Goal: Transaction & Acquisition: Obtain resource

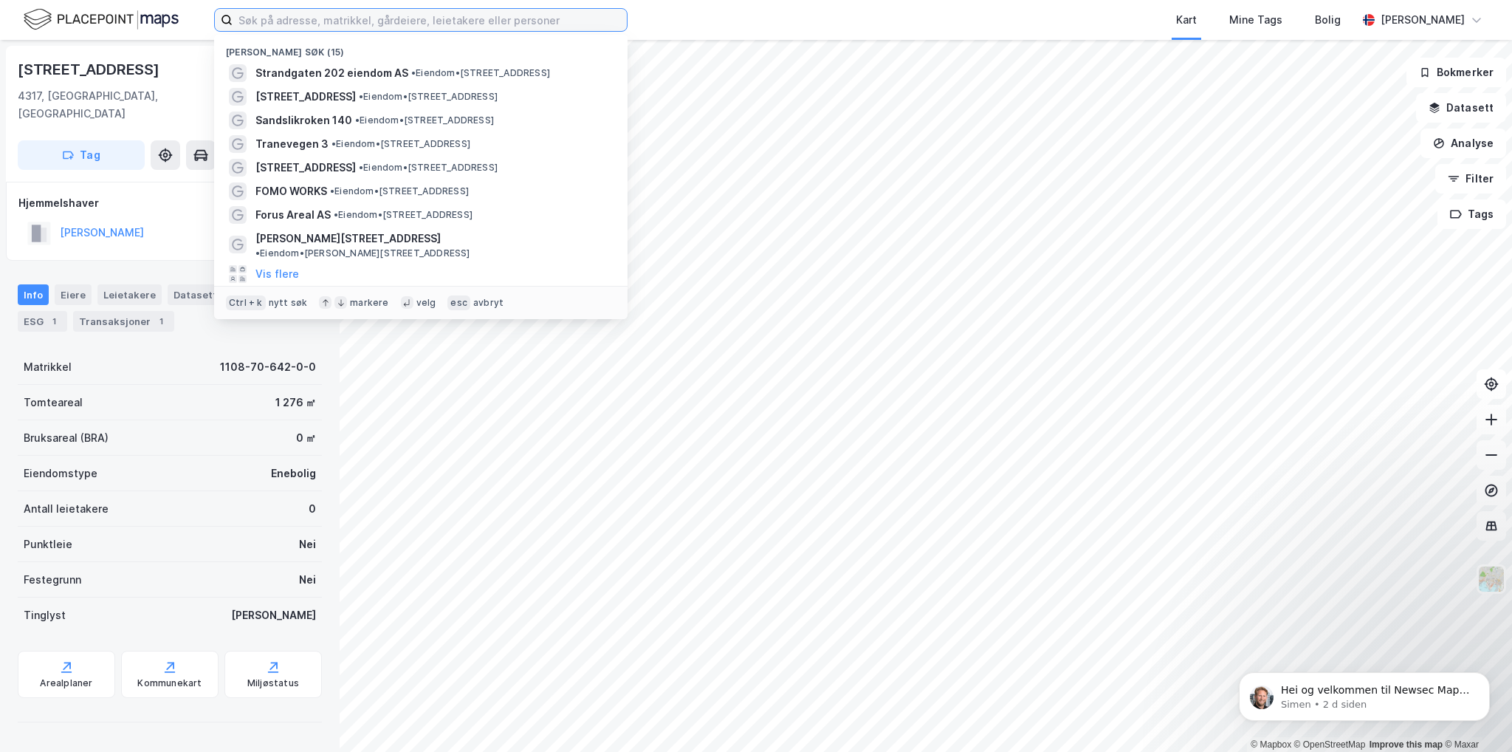
click at [278, 22] on input at bounding box center [430, 20] width 394 height 22
click at [306, 122] on span "Sandslikroken 140" at bounding box center [303, 120] width 97 height 18
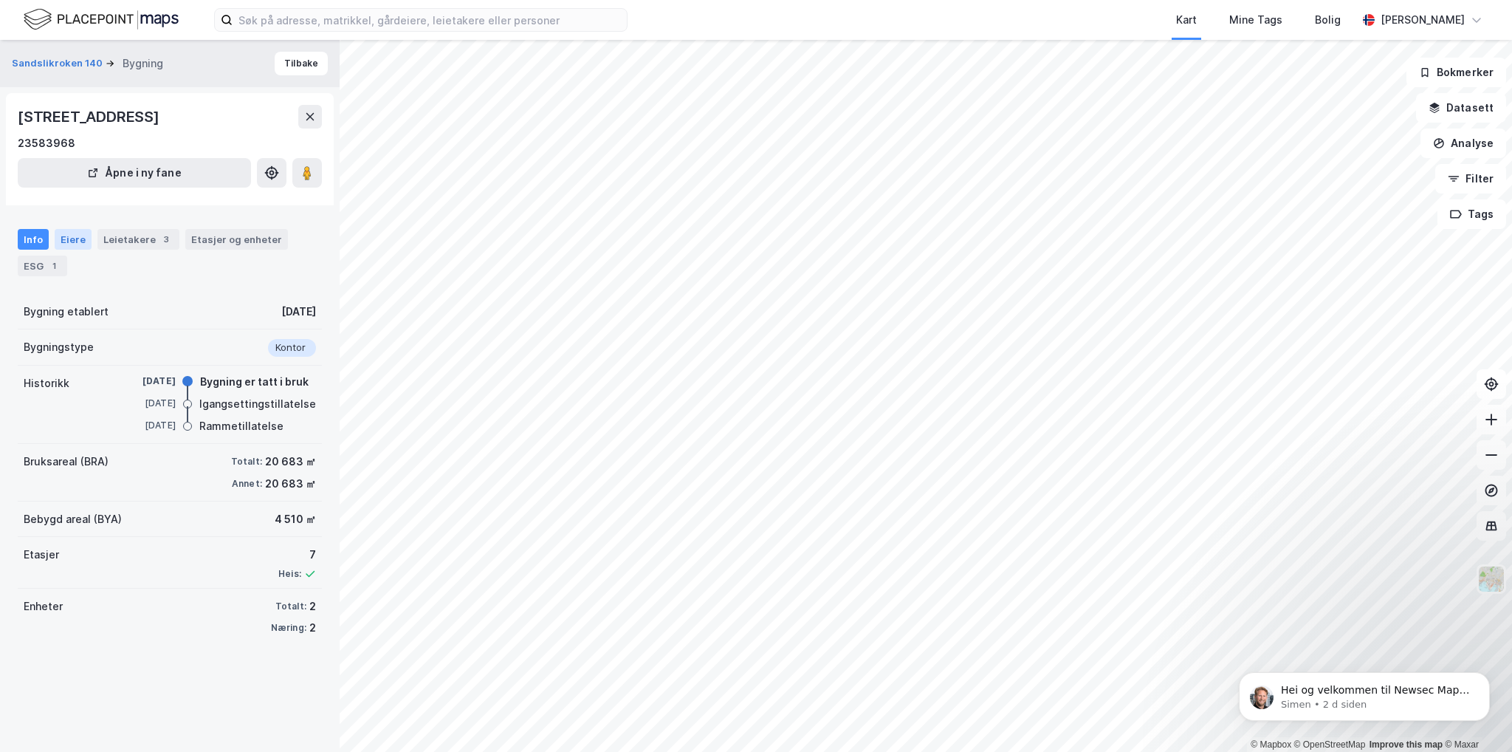
click at [78, 245] on div "Eiere" at bounding box center [73, 239] width 37 height 21
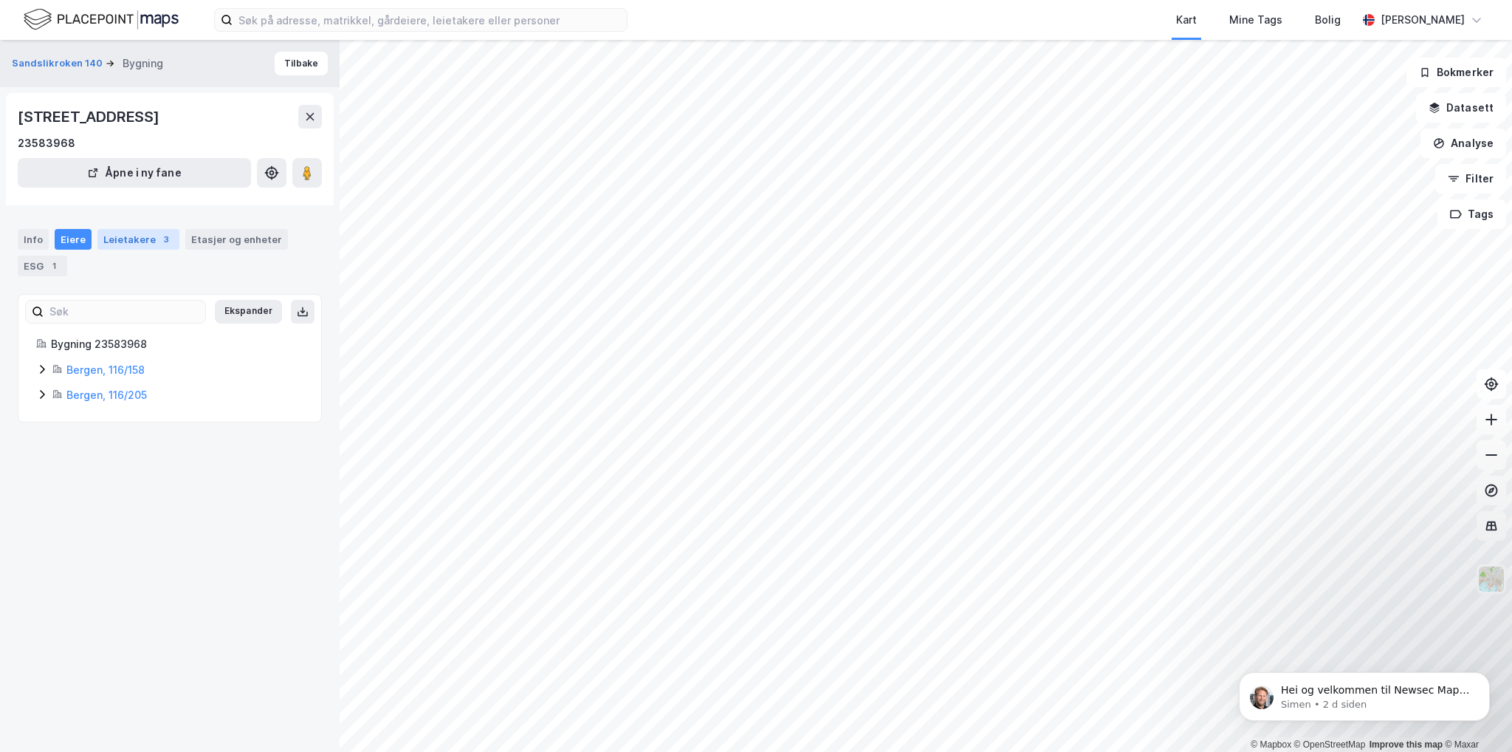
click at [118, 244] on div "Leietakere 3" at bounding box center [138, 239] width 82 height 21
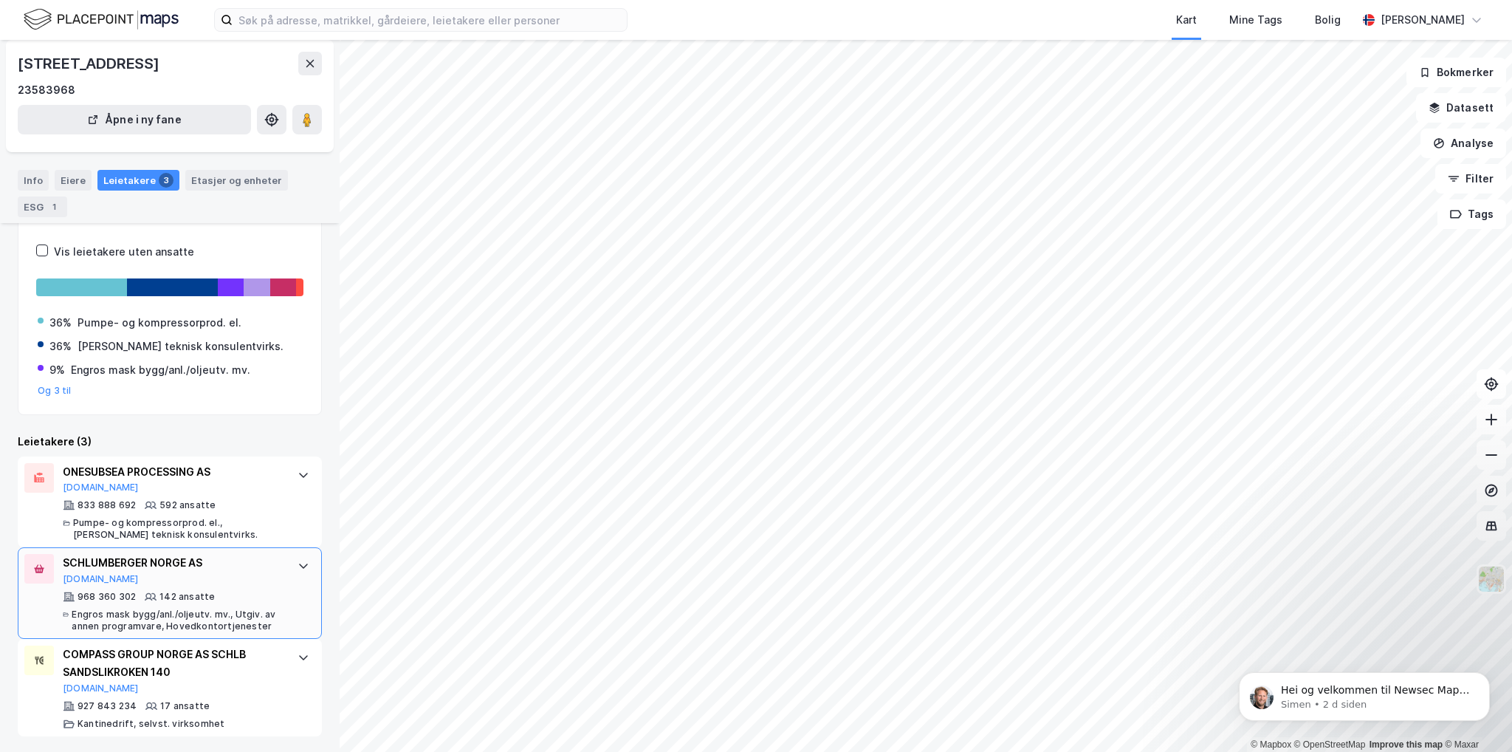
scroll to position [31, 0]
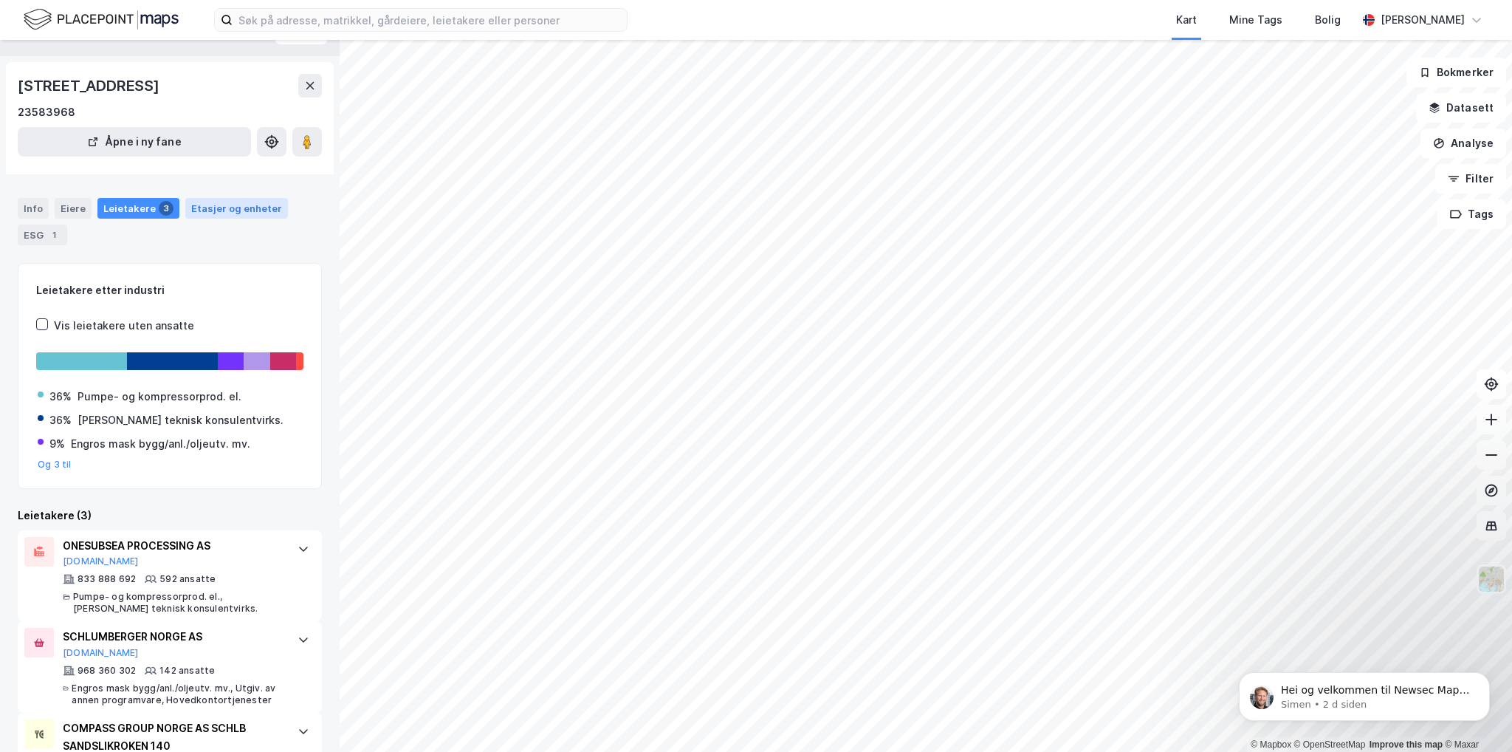
click at [230, 213] on div "Etasjer og enheter" at bounding box center [236, 208] width 91 height 13
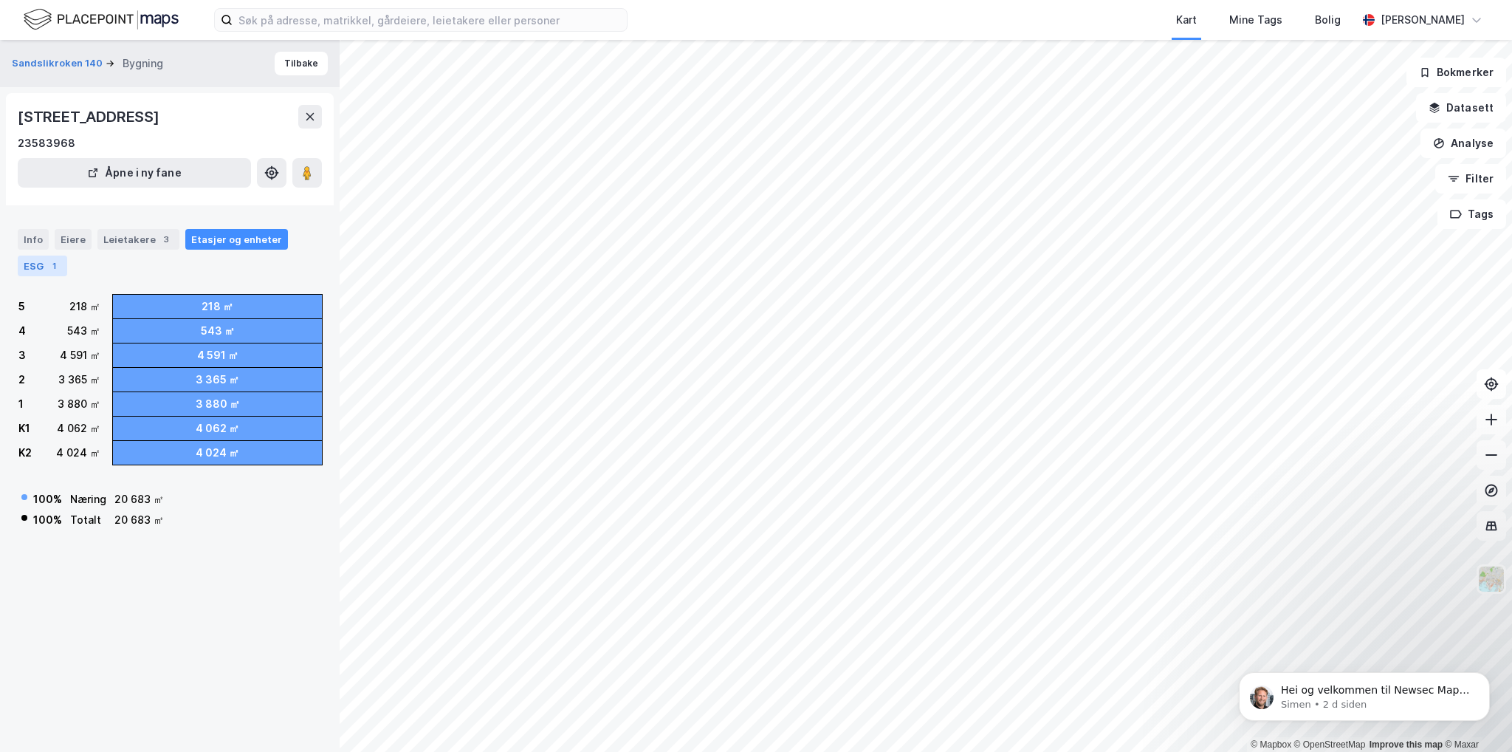
click at [45, 267] on div "ESG 1" at bounding box center [42, 265] width 49 height 21
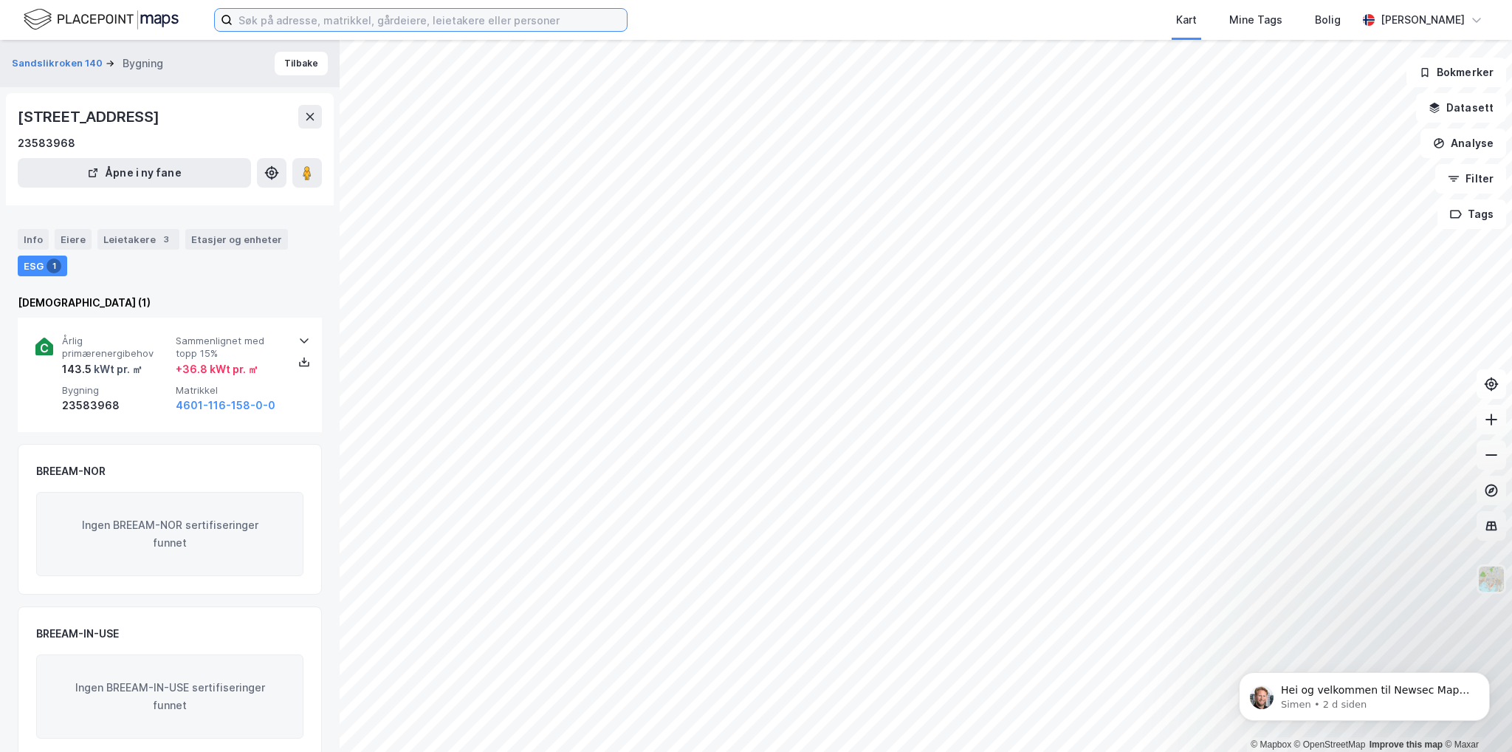
click at [361, 24] on input at bounding box center [430, 20] width 394 height 22
click at [161, 20] on img at bounding box center [101, 20] width 155 height 26
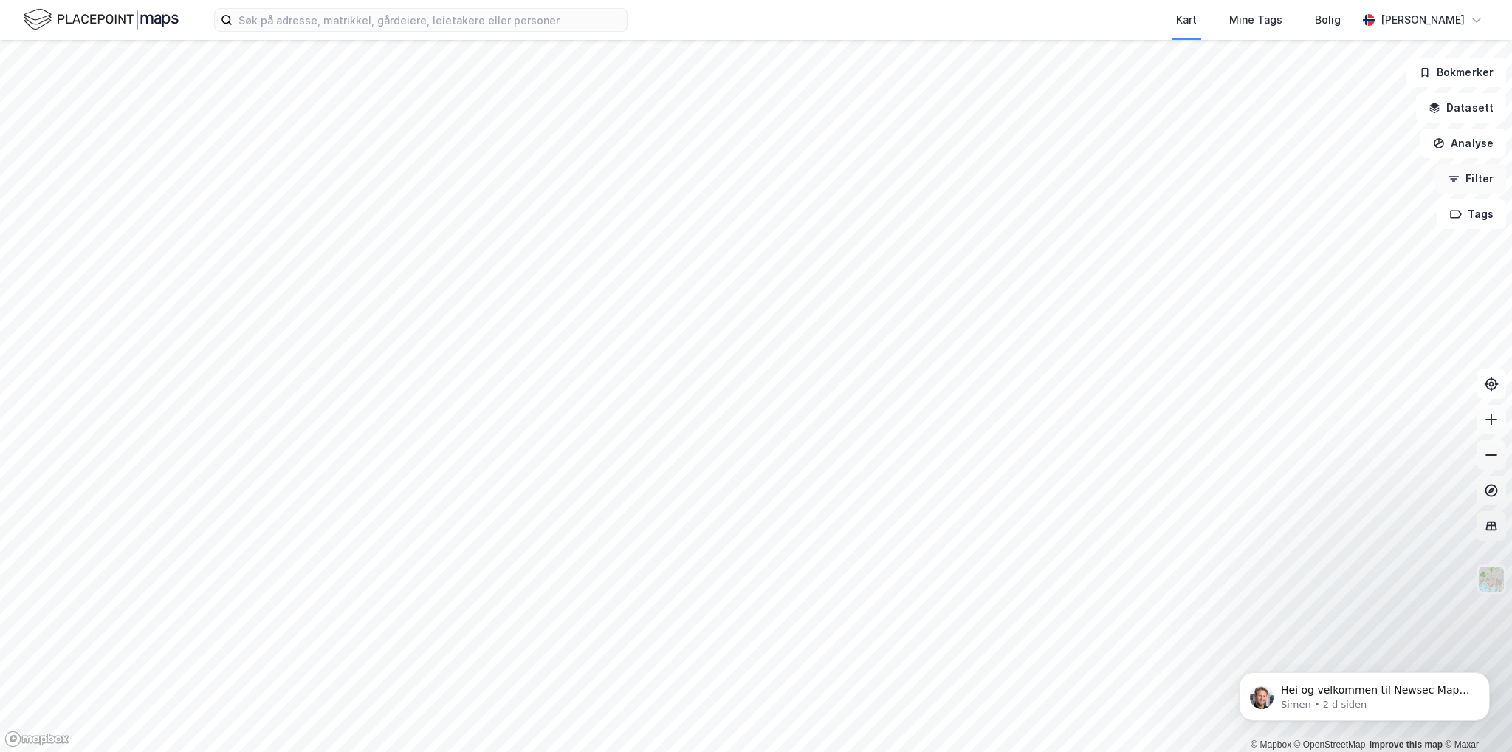
click at [1474, 176] on button "Filter" at bounding box center [1470, 179] width 71 height 30
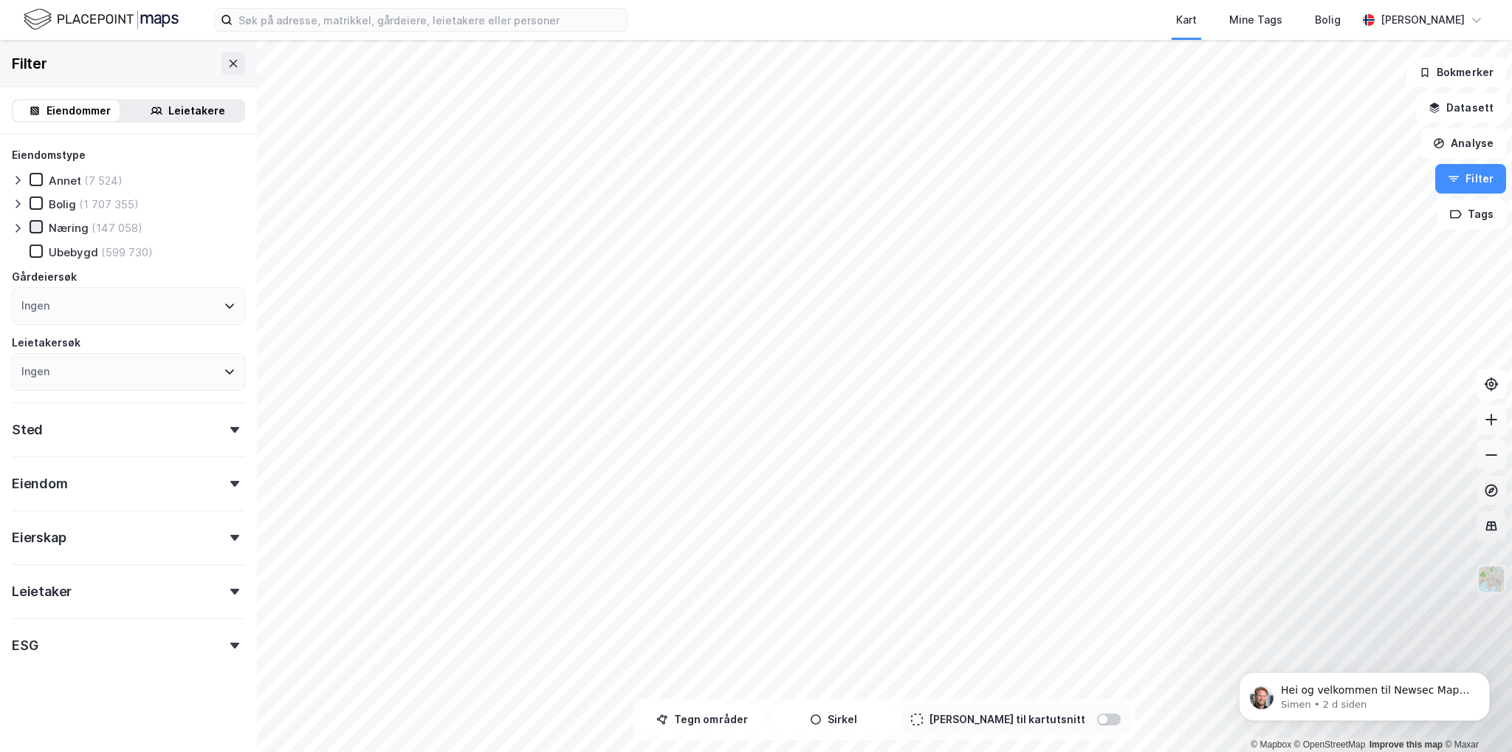
click at [38, 227] on icon at bounding box center [36, 226] width 10 height 10
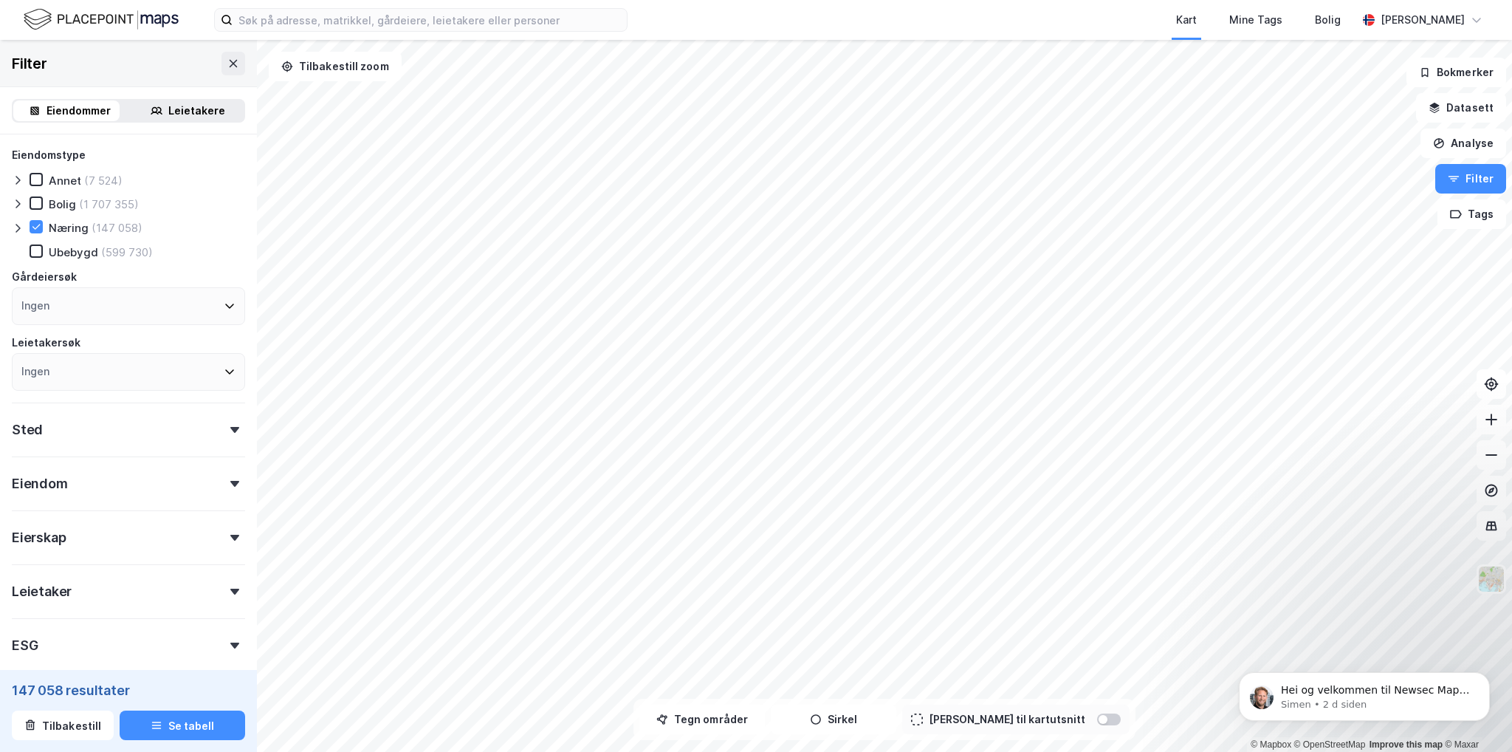
click at [230, 427] on icon at bounding box center [234, 430] width 9 height 6
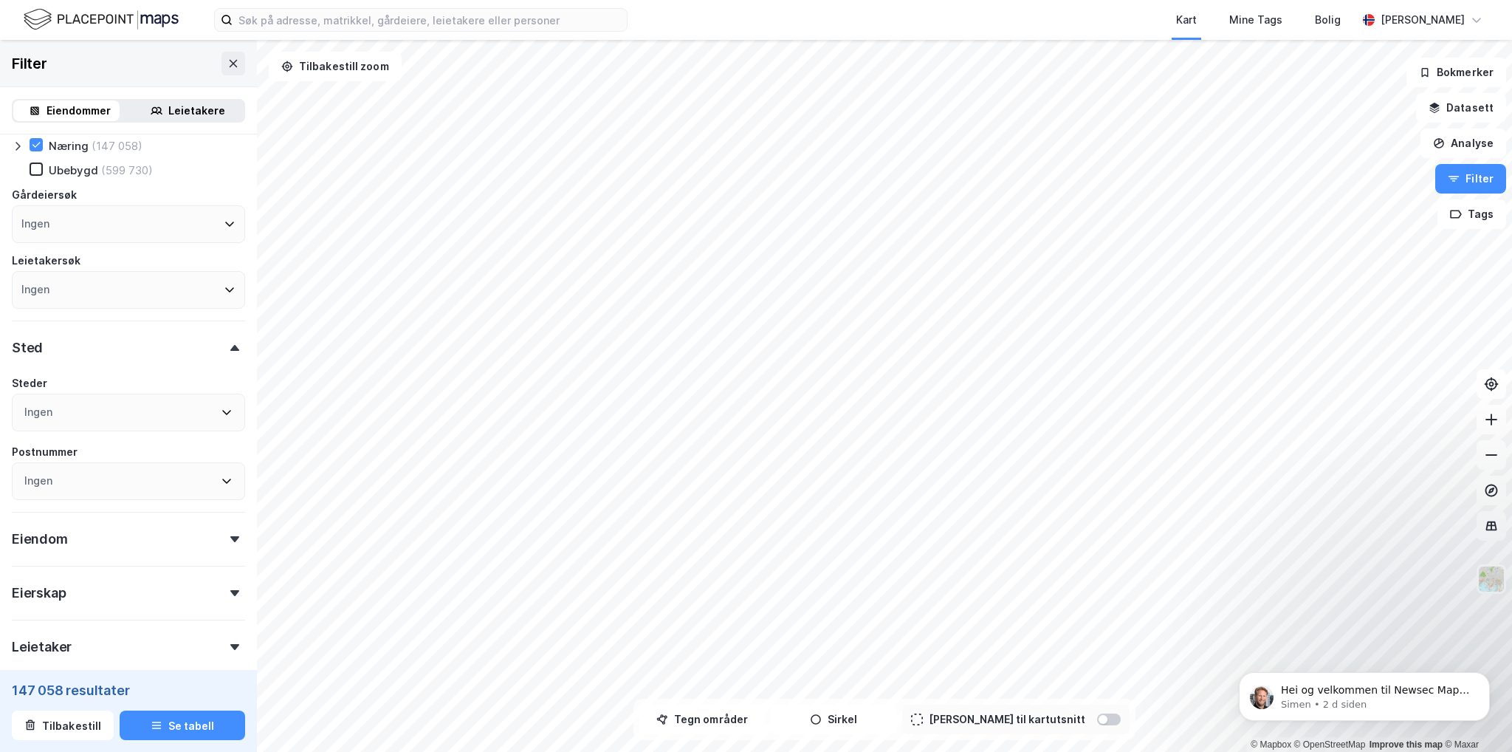
scroll to position [148, 0]
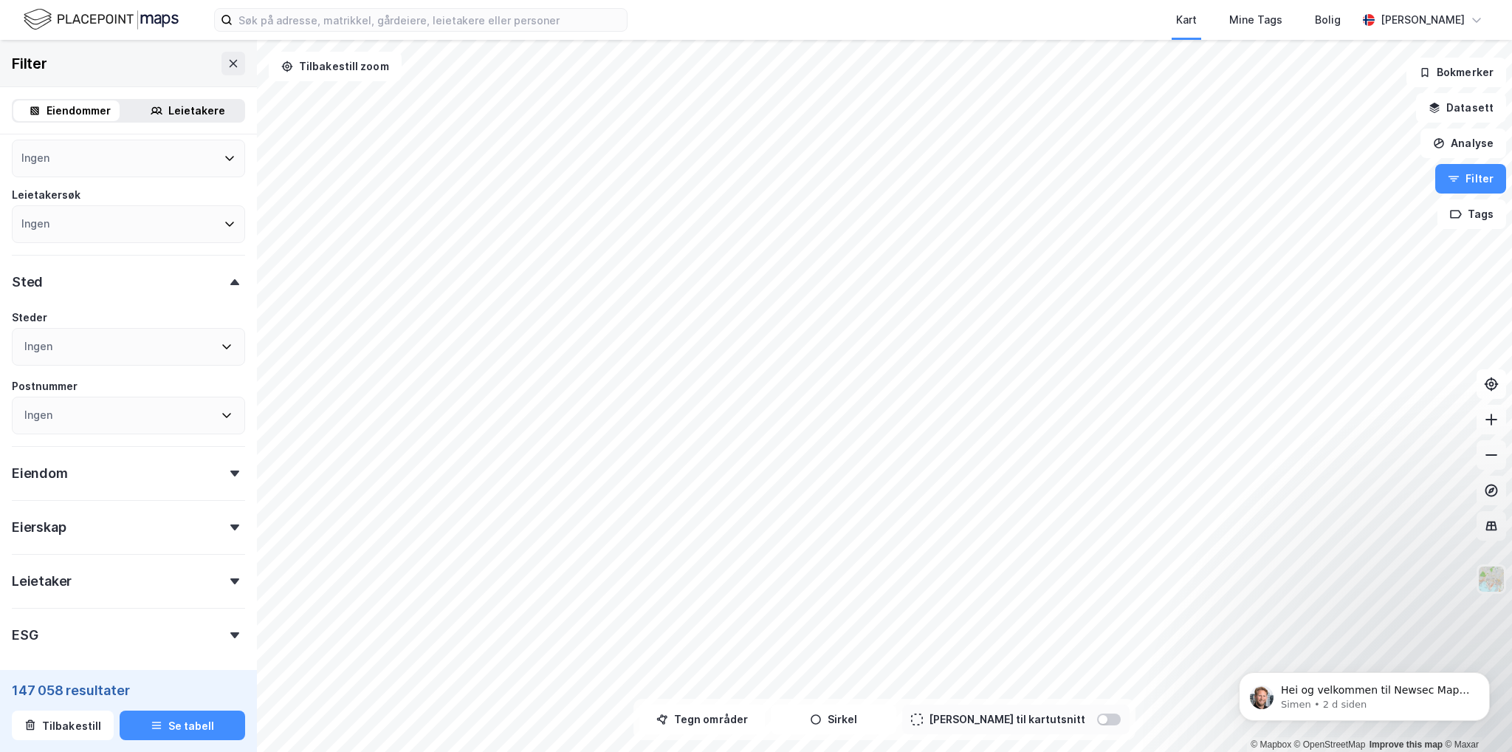
click at [221, 343] on icon at bounding box center [227, 346] width 12 height 12
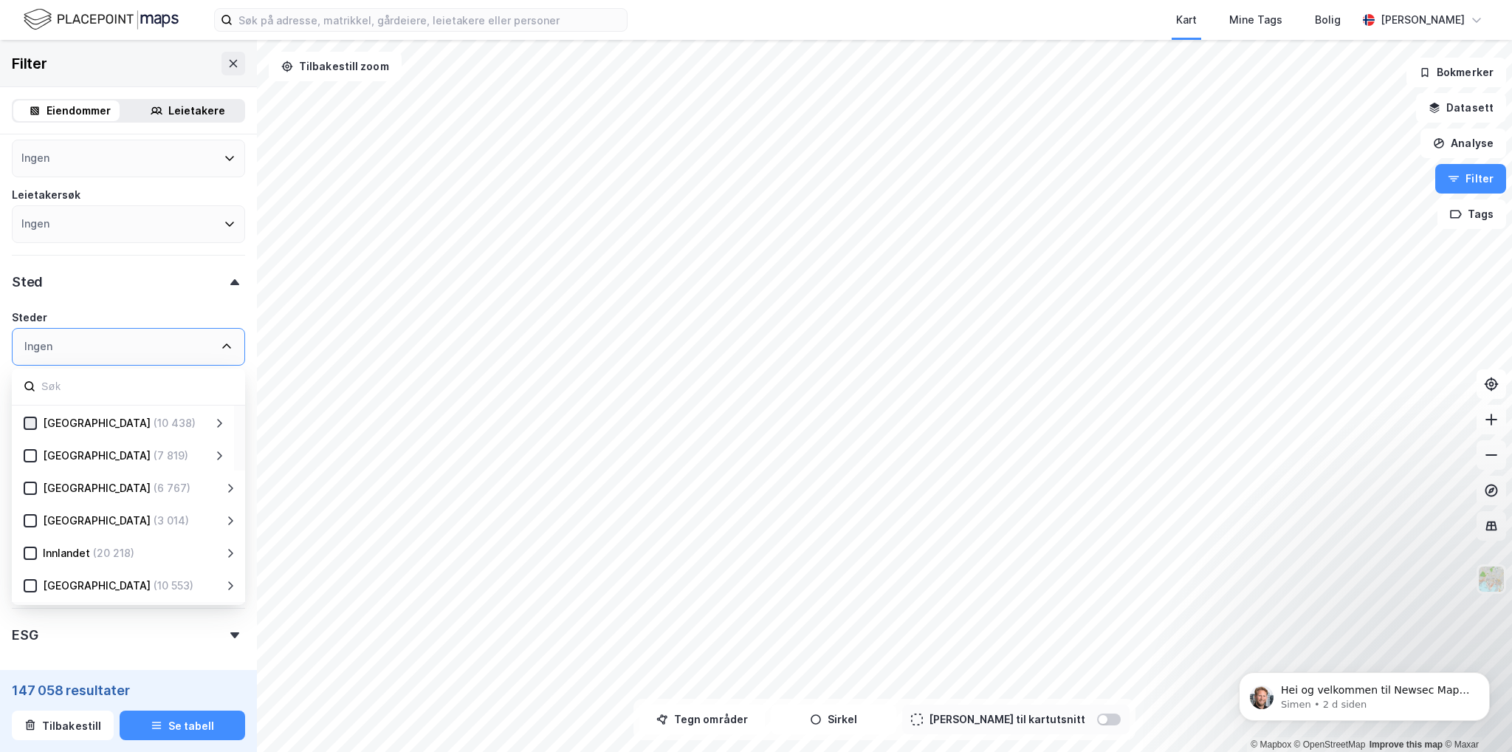
click at [30, 422] on icon at bounding box center [30, 423] width 10 height 10
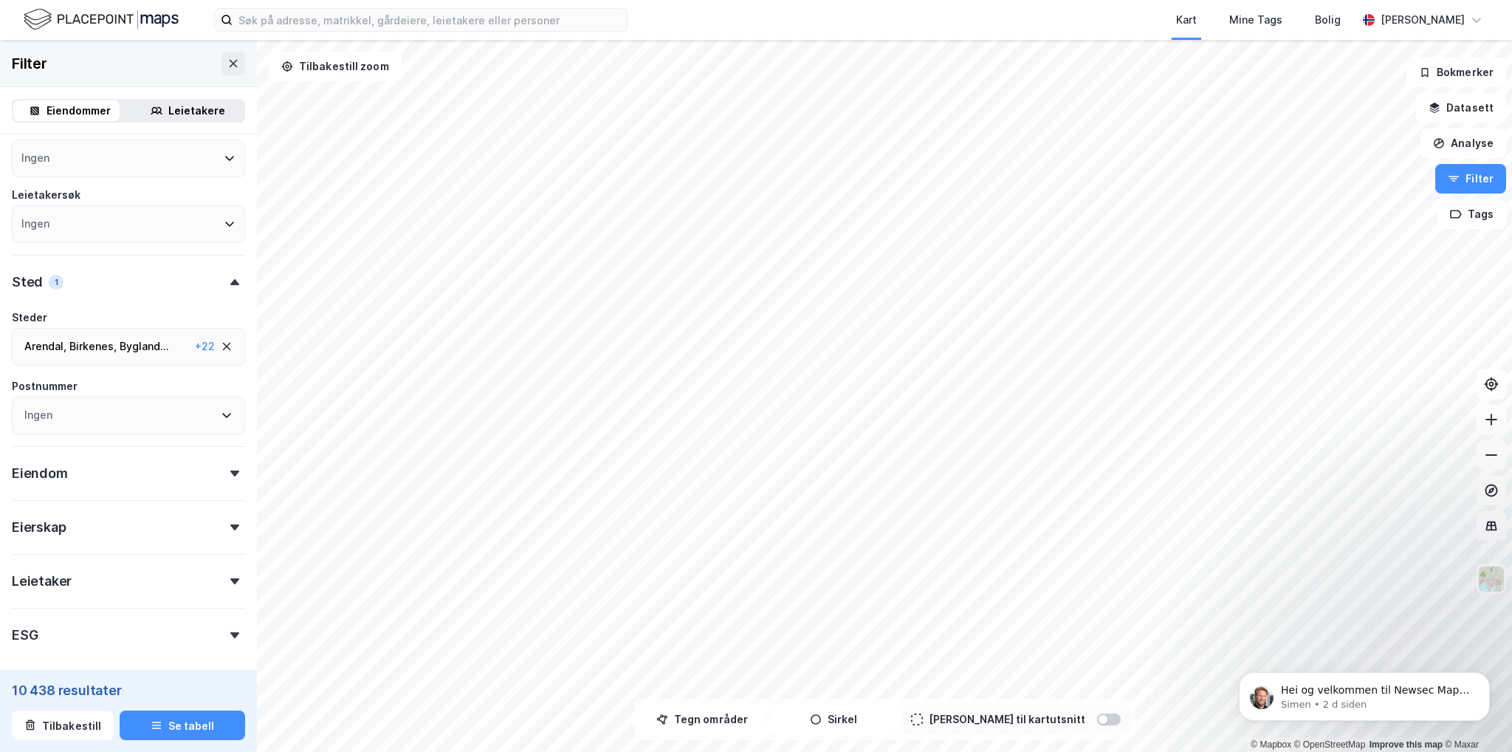
click at [230, 279] on icon at bounding box center [234, 282] width 9 height 6
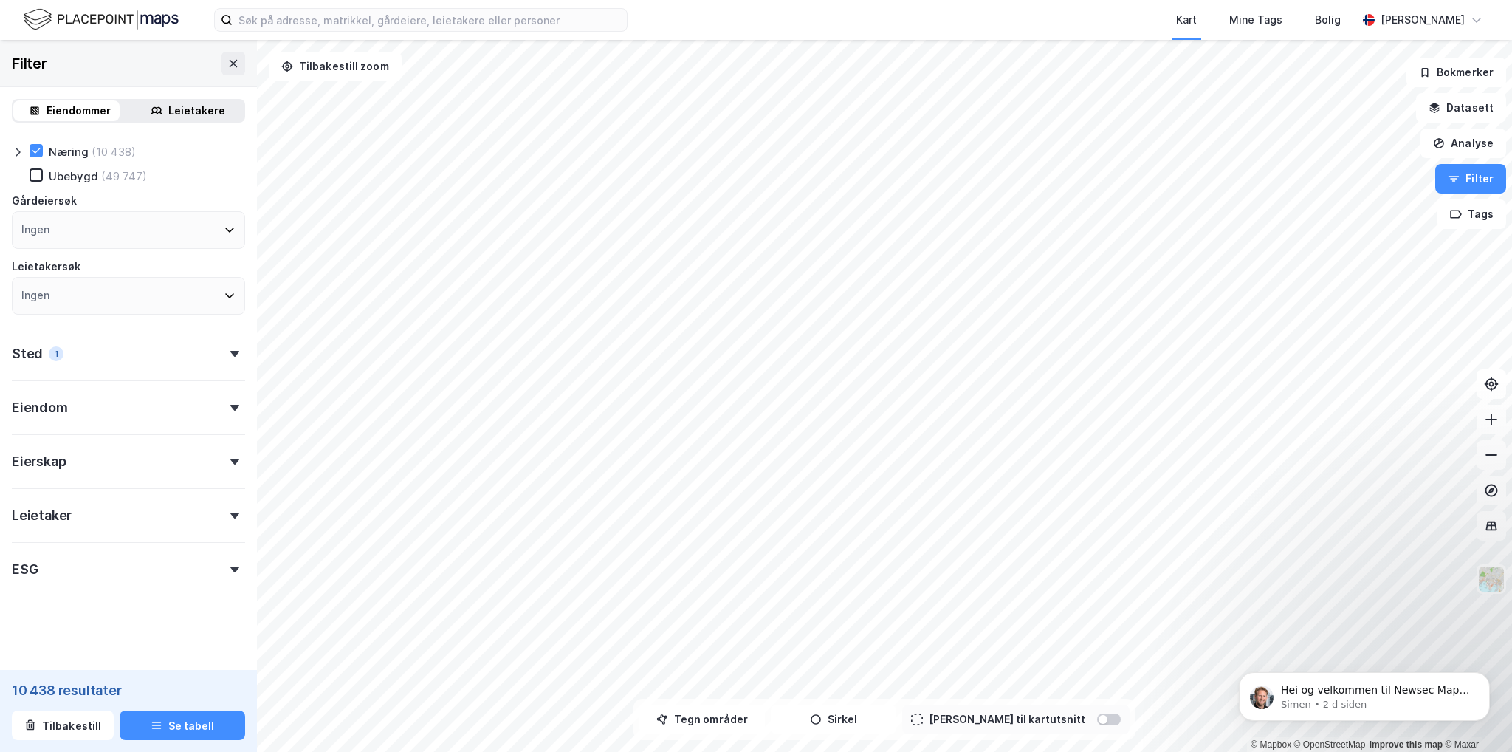
scroll to position [76, 0]
click at [216, 403] on div "Eiendom" at bounding box center [128, 401] width 233 height 42
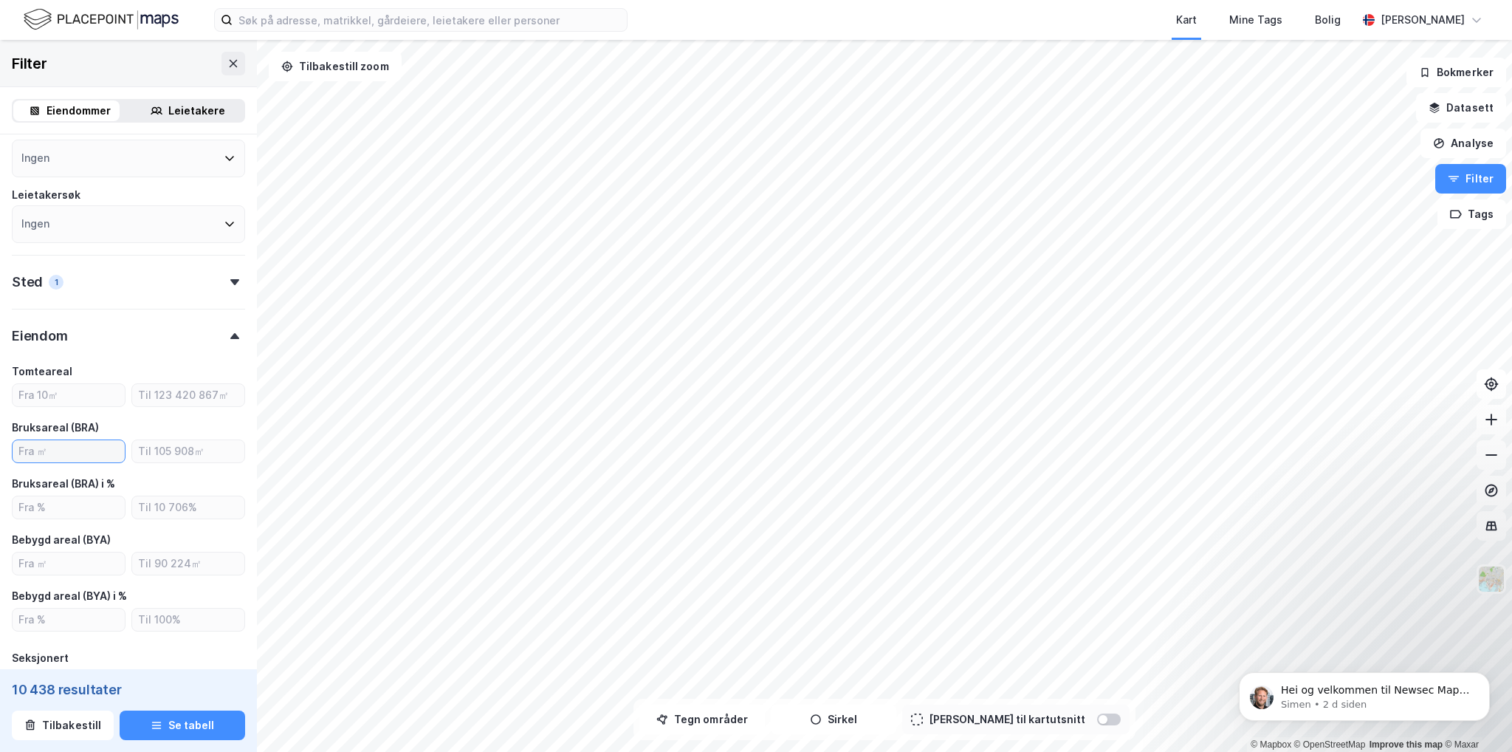
click at [79, 454] on input "number" at bounding box center [69, 451] width 112 height 22
type input "5000"
type input "Inkluder (485)"
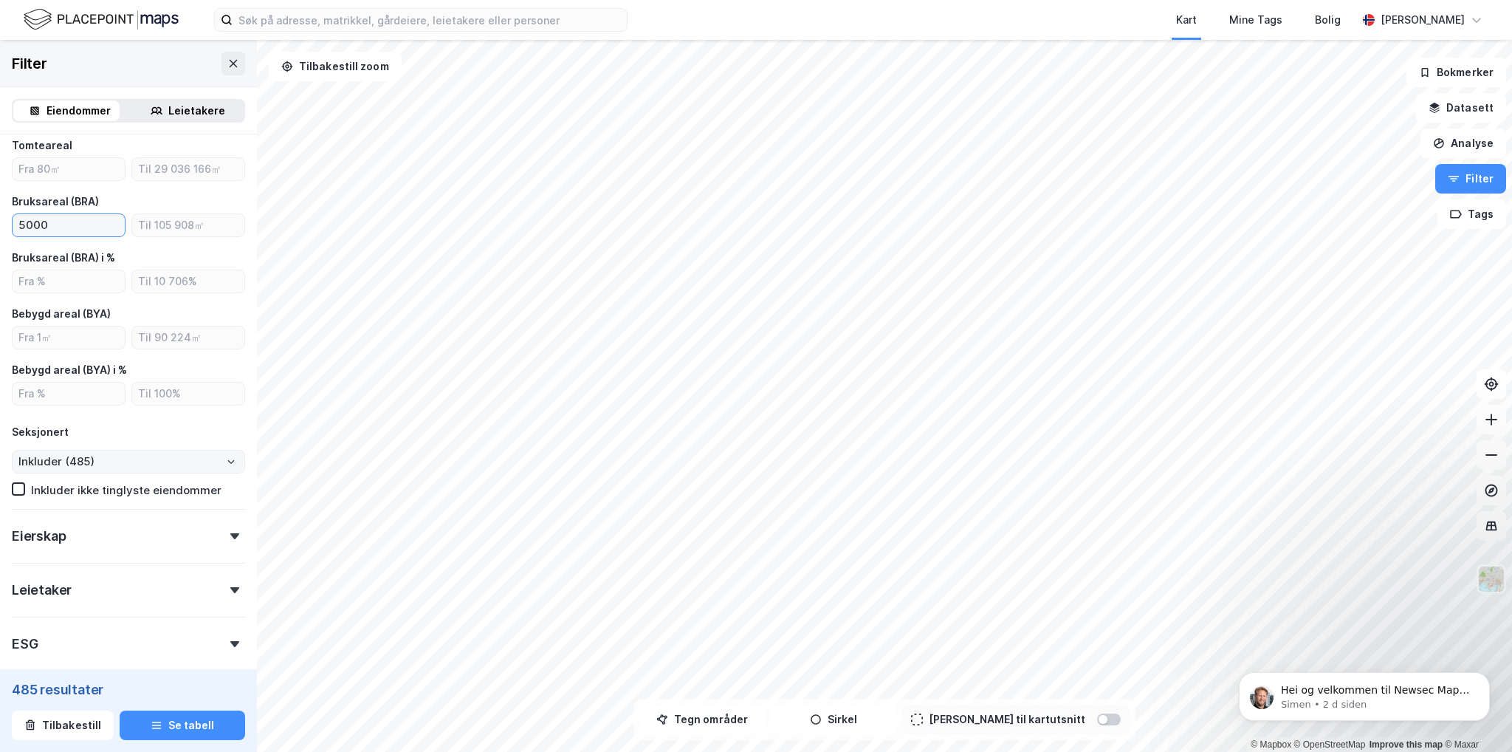
scroll to position [443, 0]
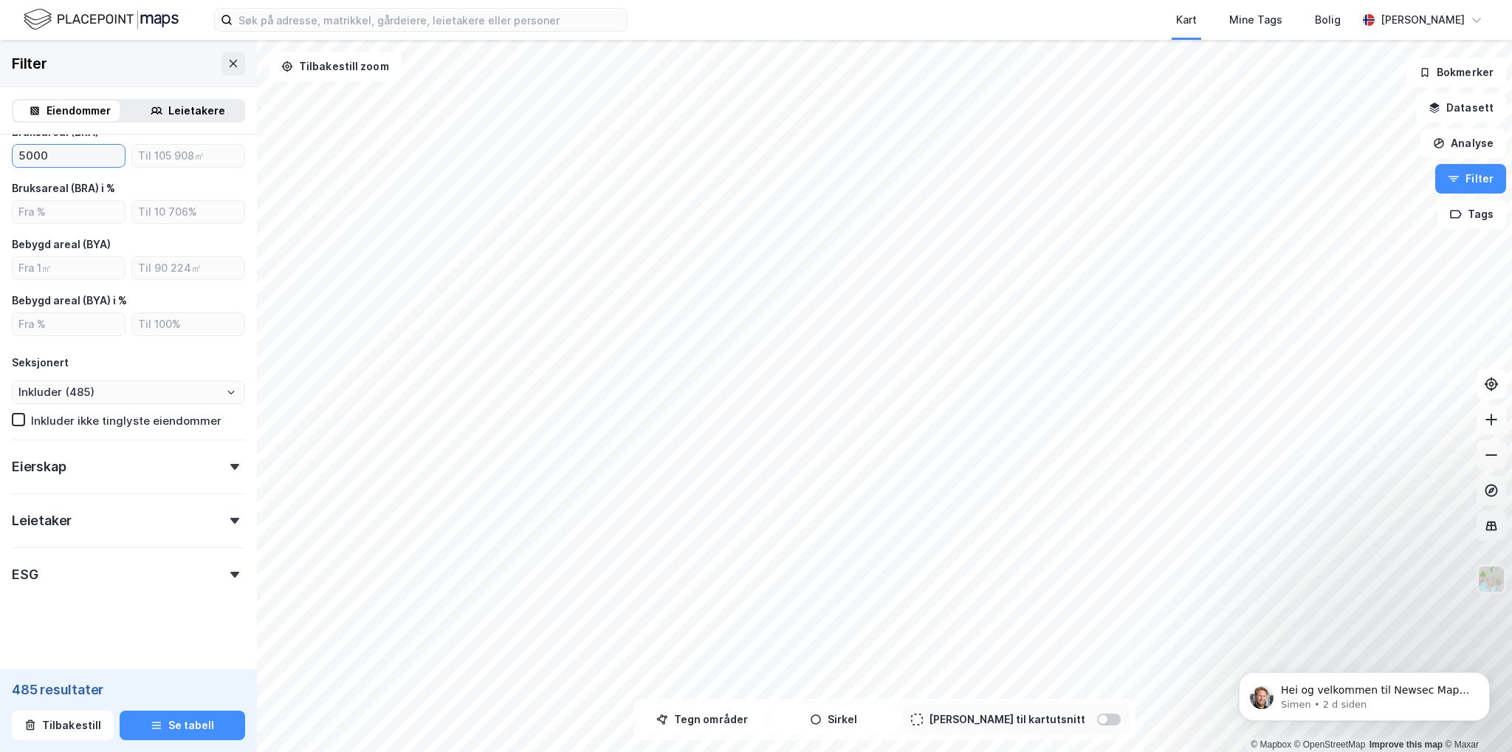
type input "5000"
click at [174, 577] on div "ESG" at bounding box center [128, 568] width 233 height 42
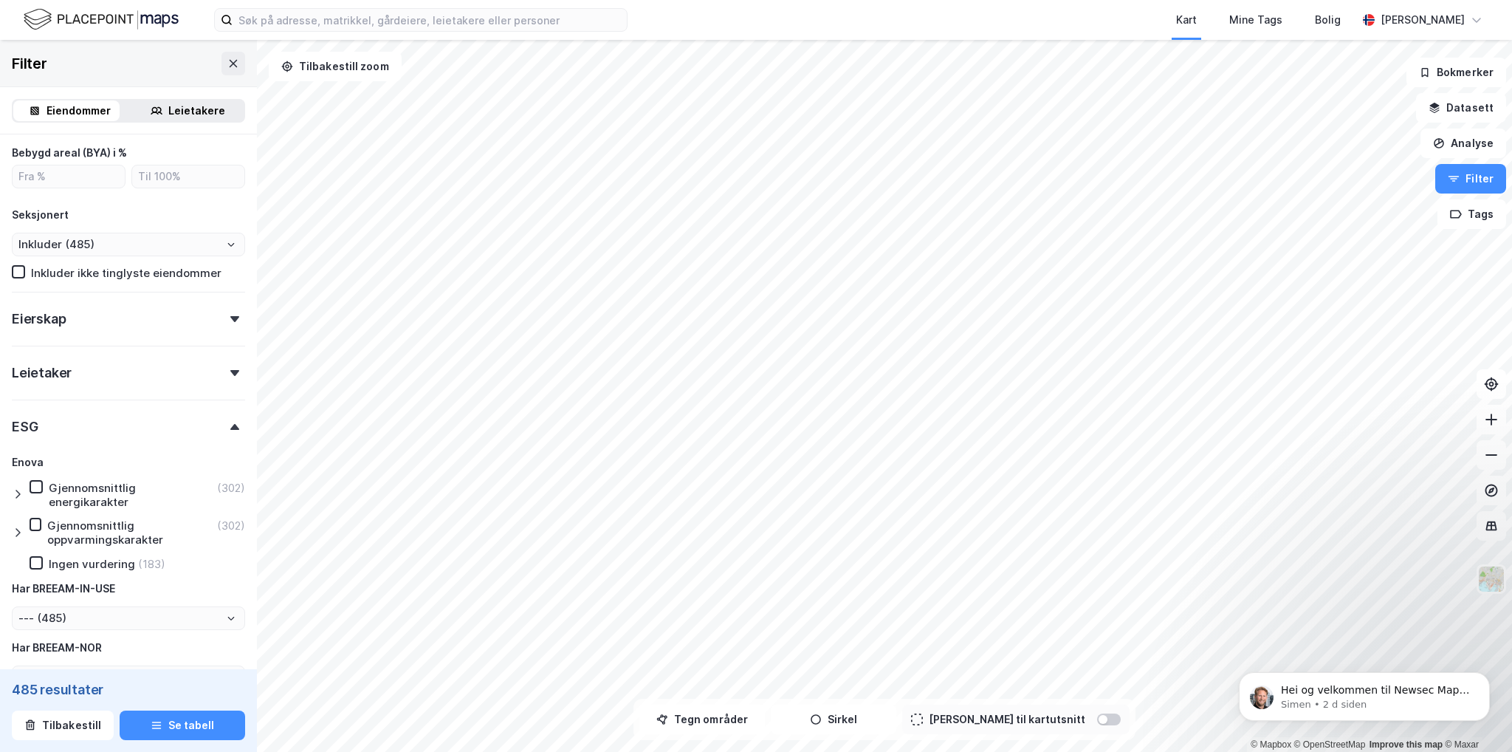
scroll to position [664, 0]
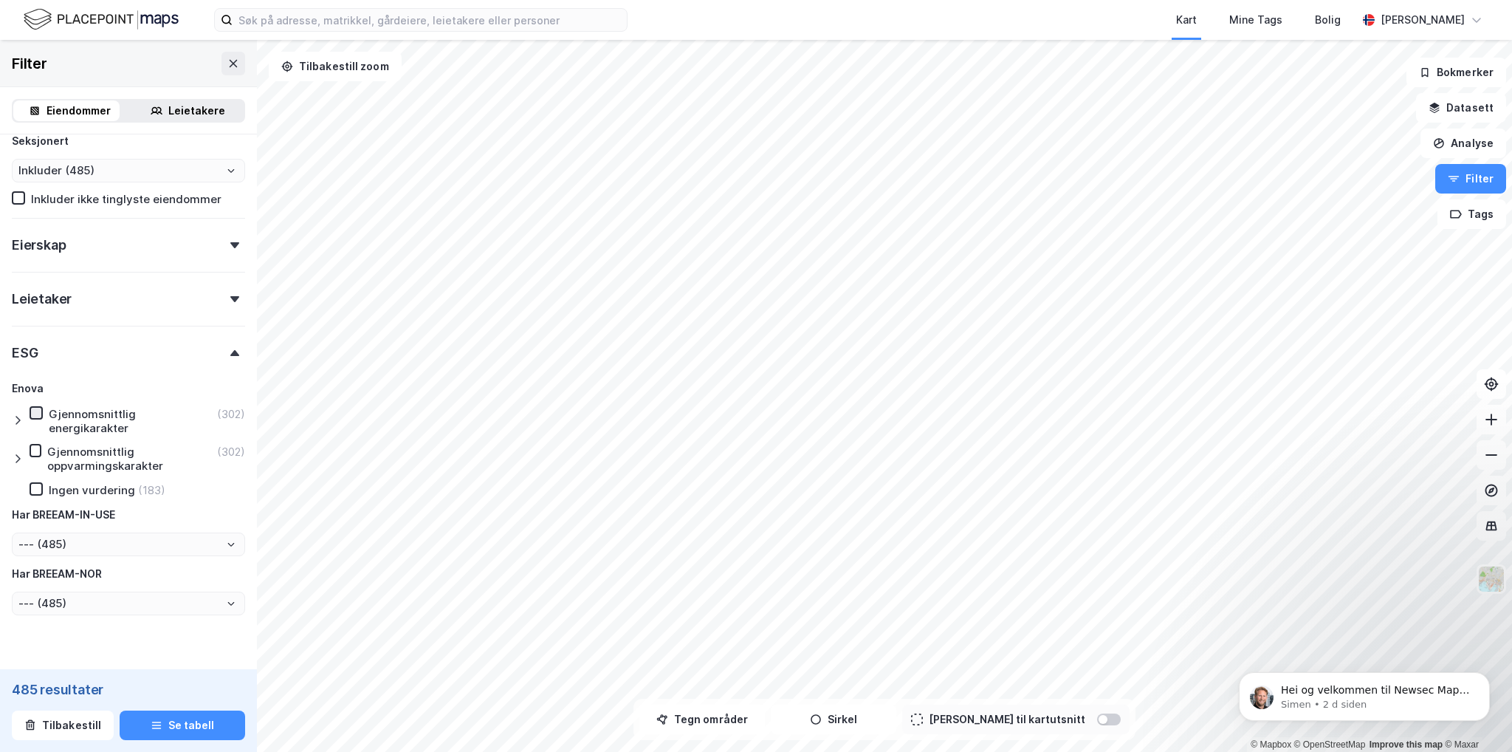
click at [32, 415] on icon at bounding box center [36, 413] width 10 height 10
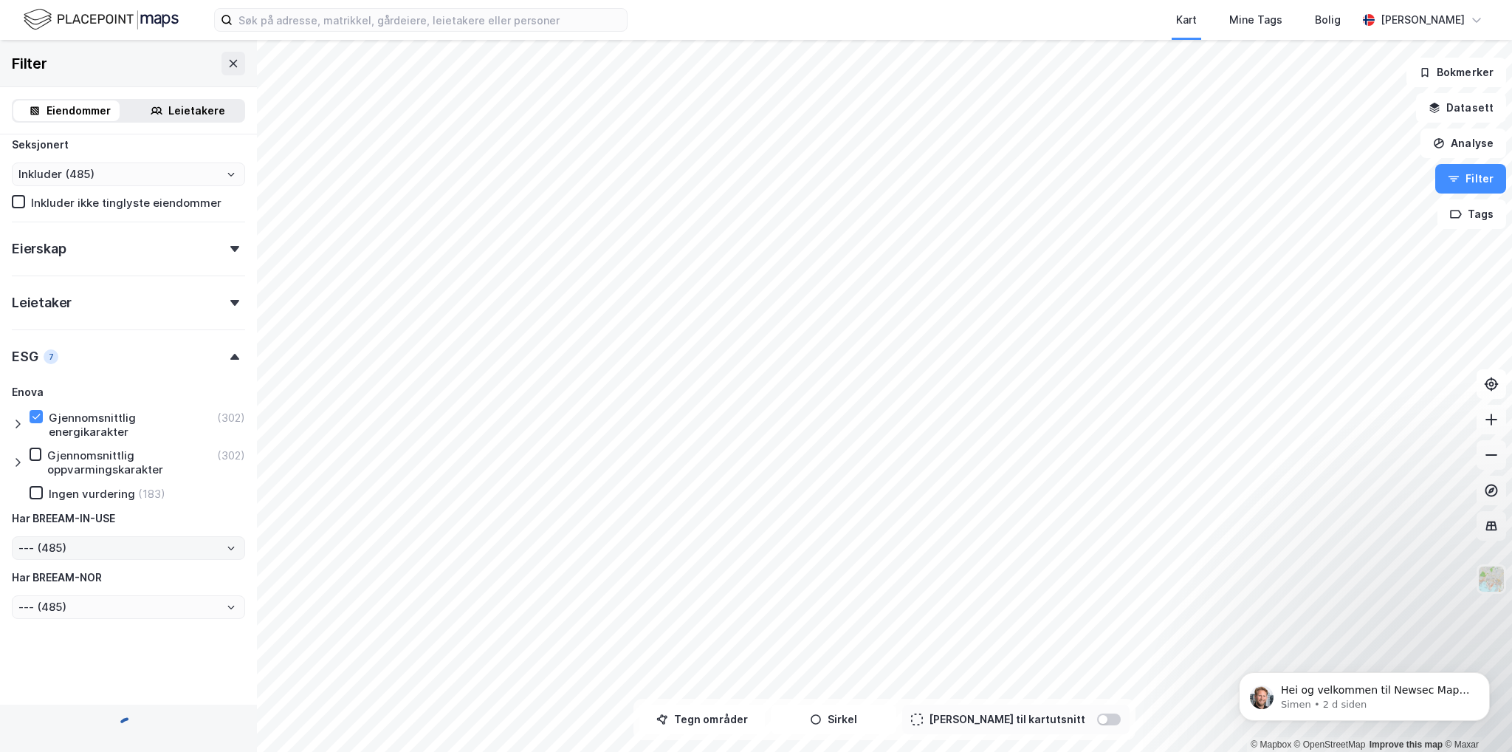
type input "Inkluder (302)"
type input "--- (302)"
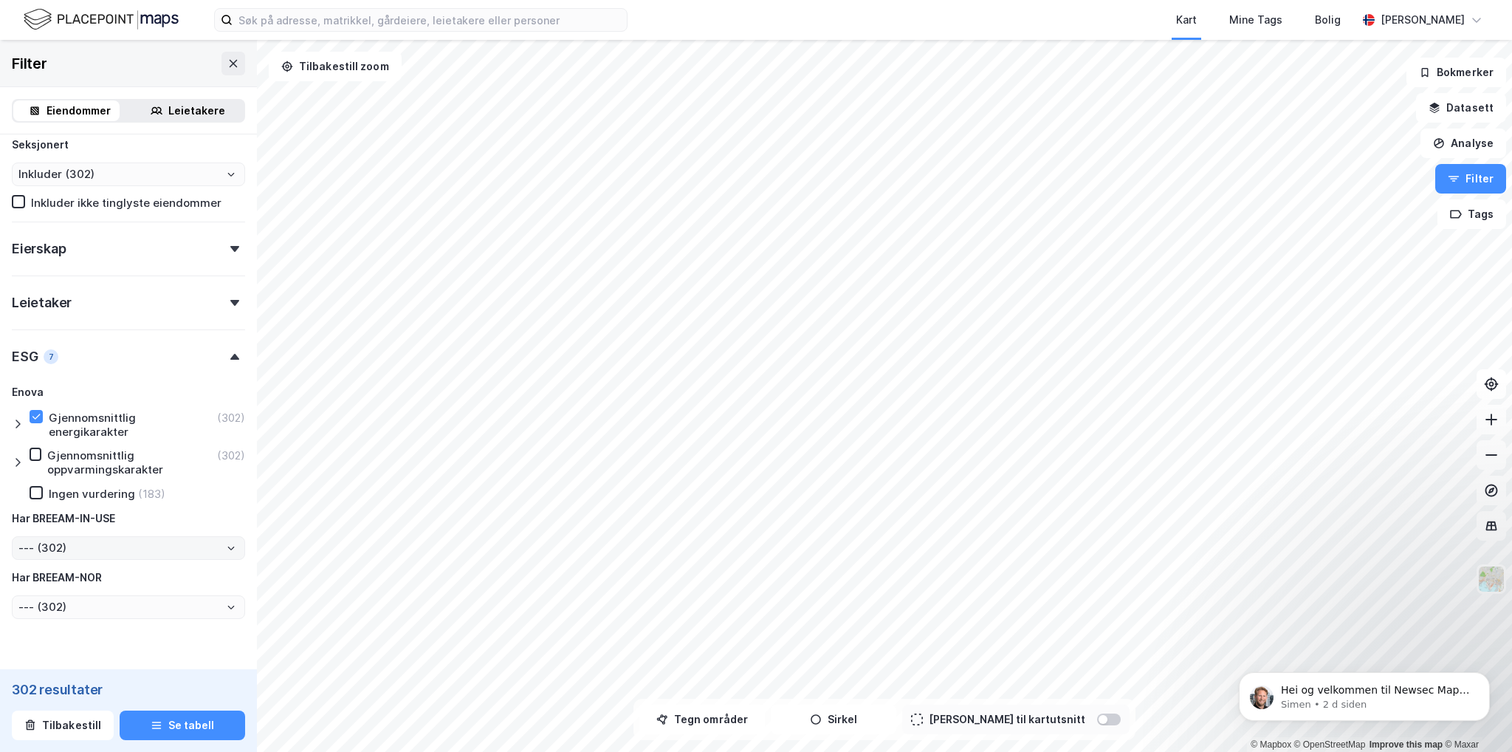
scroll to position [664, 0]
click at [16, 420] on icon at bounding box center [18, 420] width 12 height 12
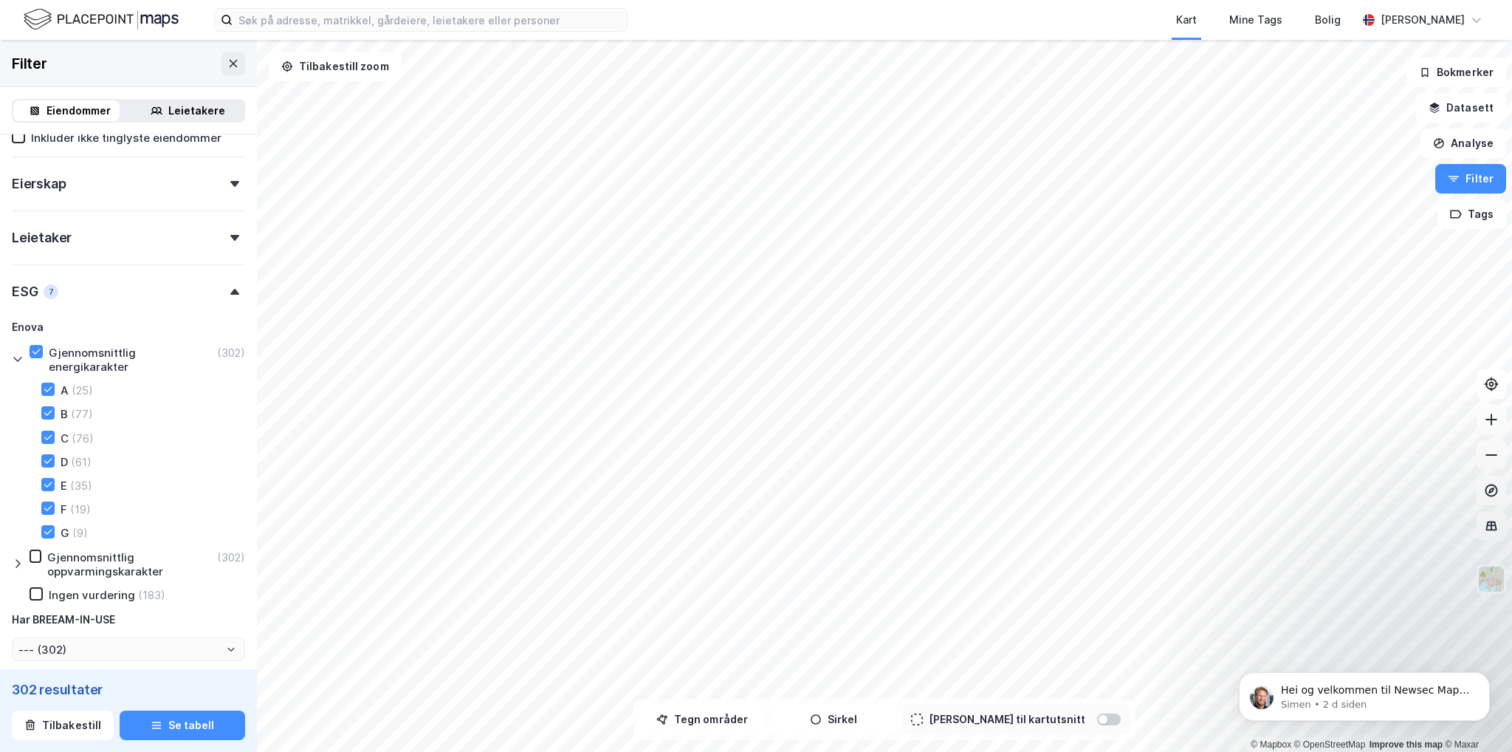
scroll to position [812, 0]
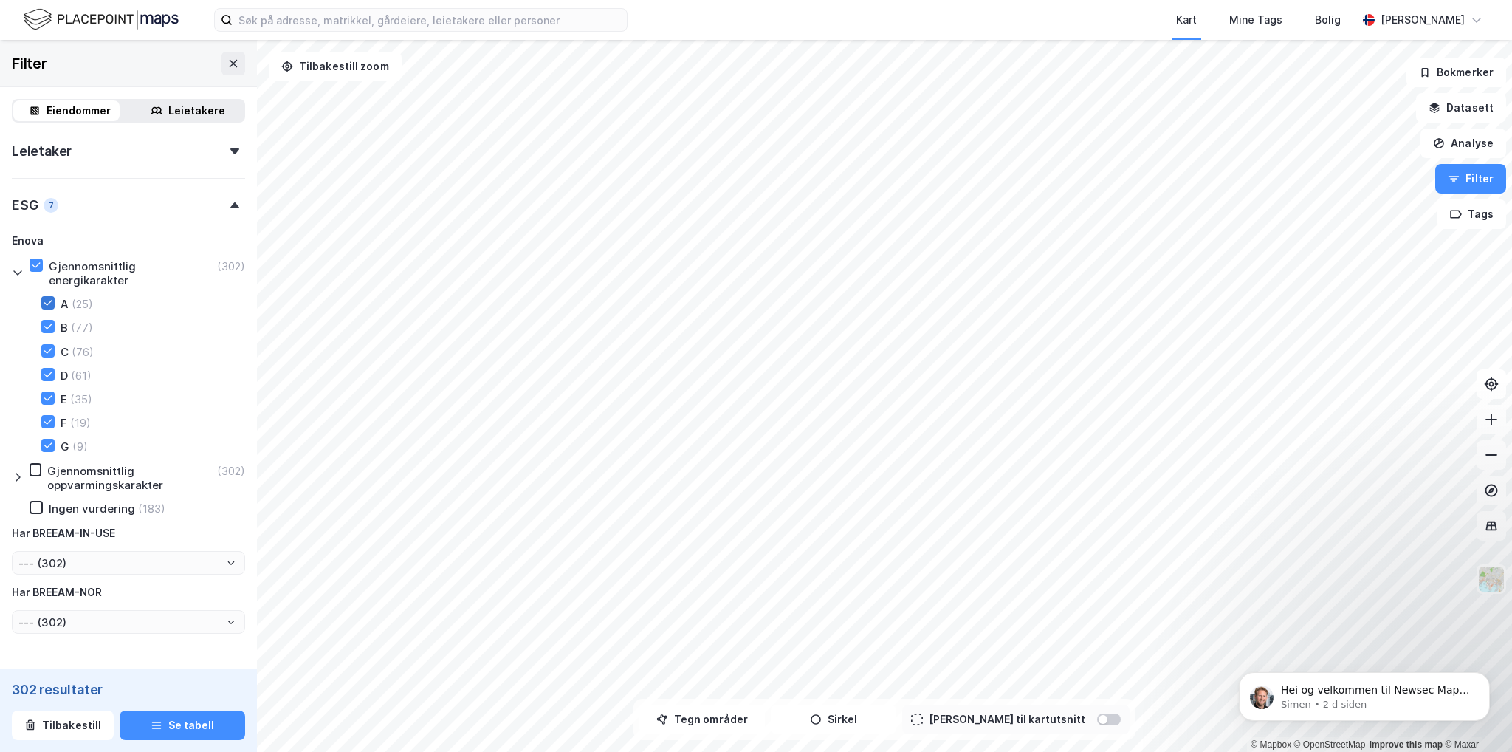
click at [47, 300] on icon at bounding box center [48, 303] width 10 height 10
click at [47, 321] on icon at bounding box center [48, 326] width 10 height 10
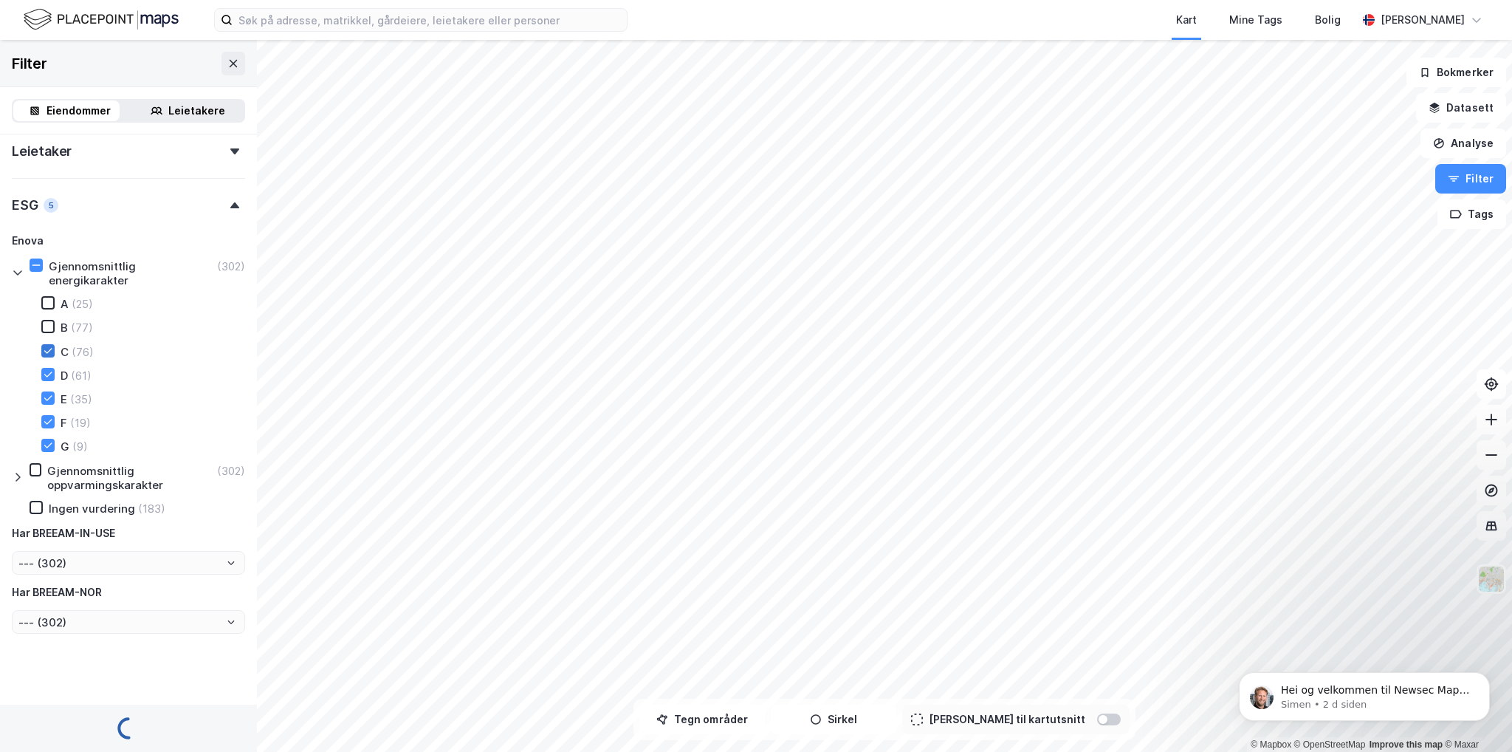
click at [45, 349] on icon at bounding box center [48, 351] width 10 height 10
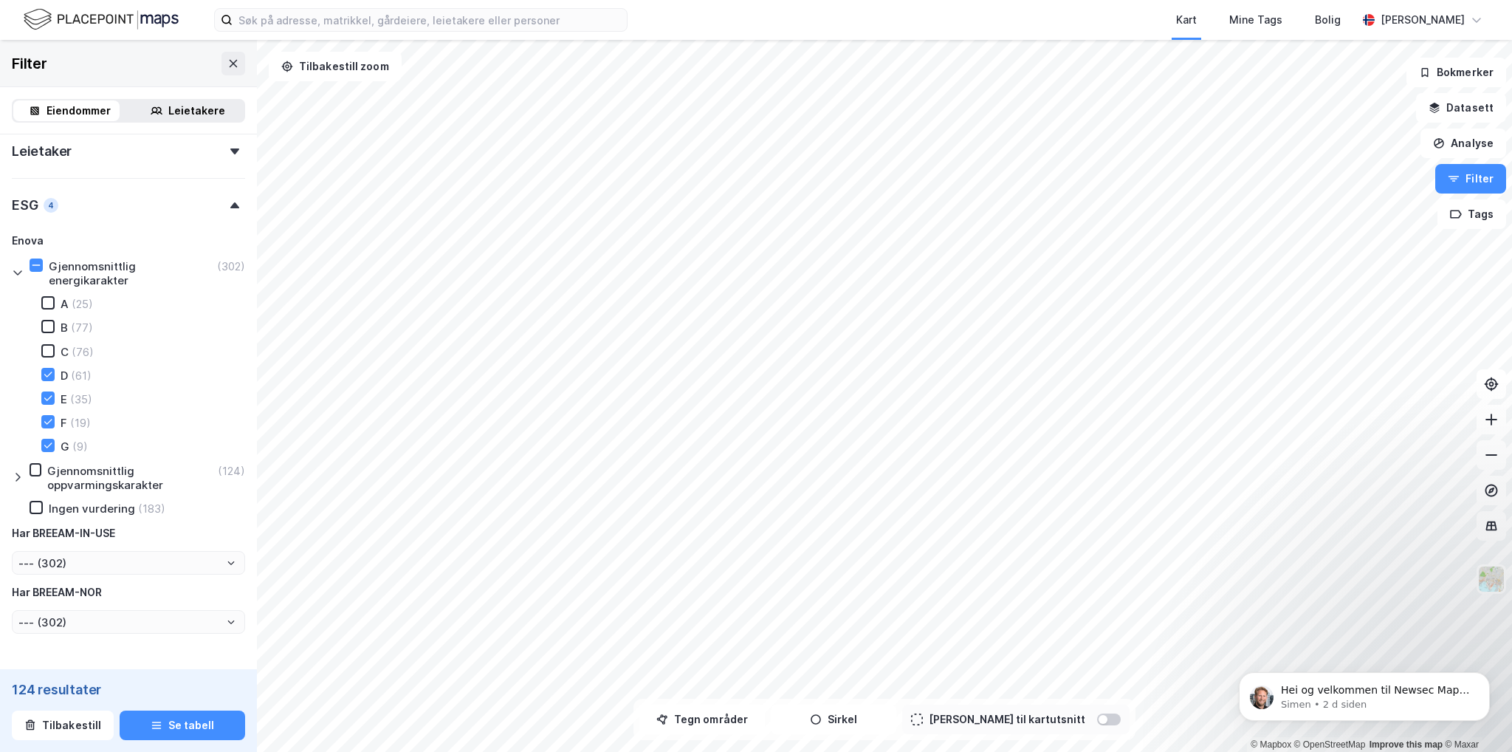
type input "Inkluder (124)"
type input "--- (124)"
click at [177, 726] on button "Se tabell" at bounding box center [183, 725] width 126 height 30
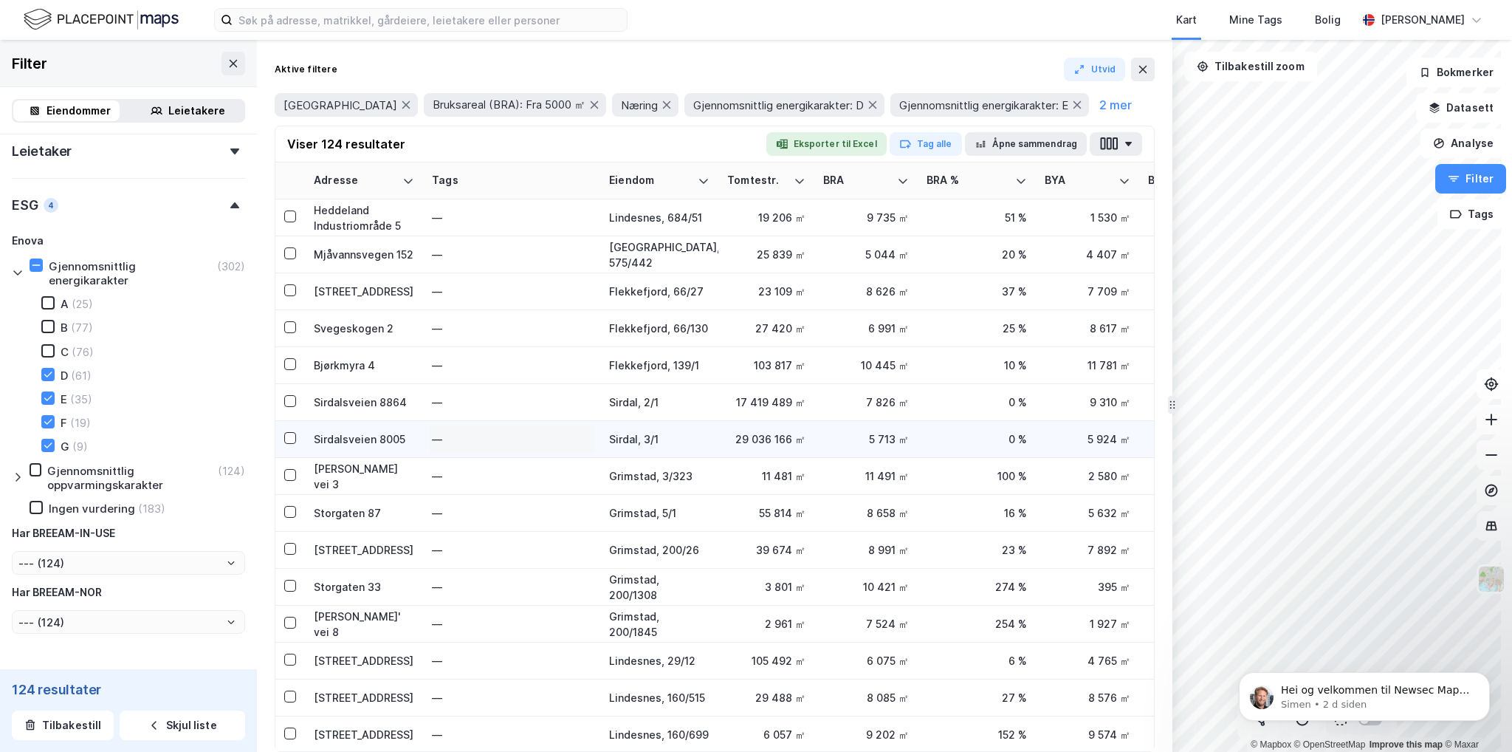
scroll to position [517, 0]
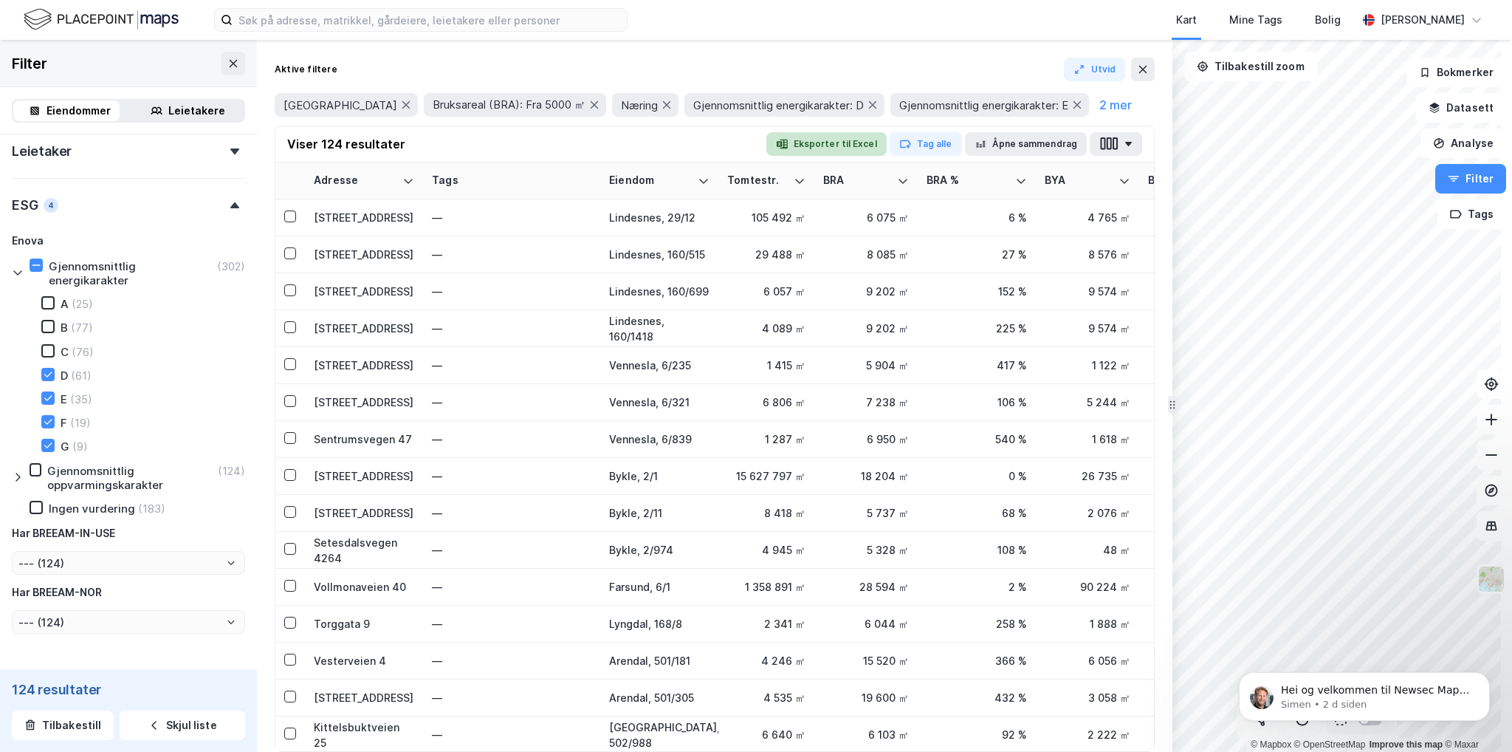
click at [832, 143] on button "Eksporter til Excel" at bounding box center [826, 144] width 120 height 24
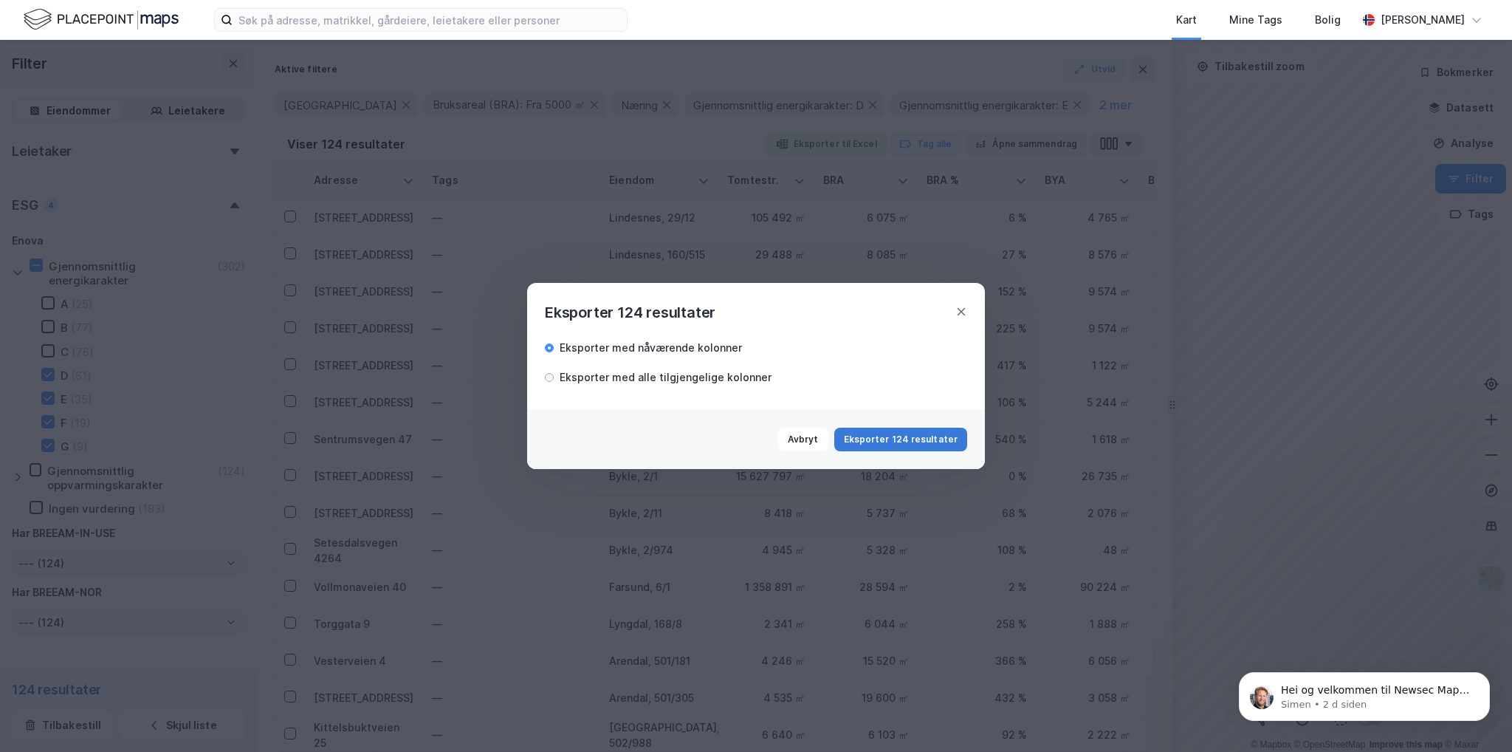
click at [891, 441] on button "Eksporter 124 resultater" at bounding box center [900, 439] width 133 height 24
